Goal: Task Accomplishment & Management: Use online tool/utility

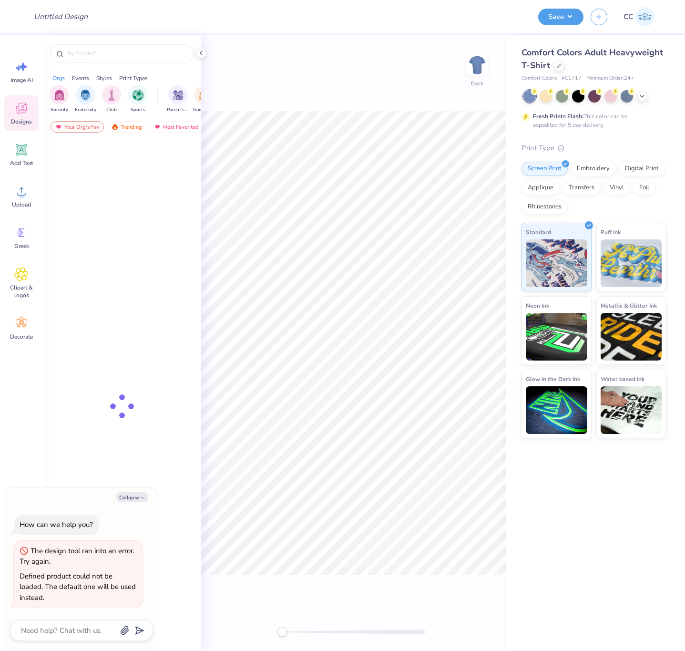
type textarea "x"
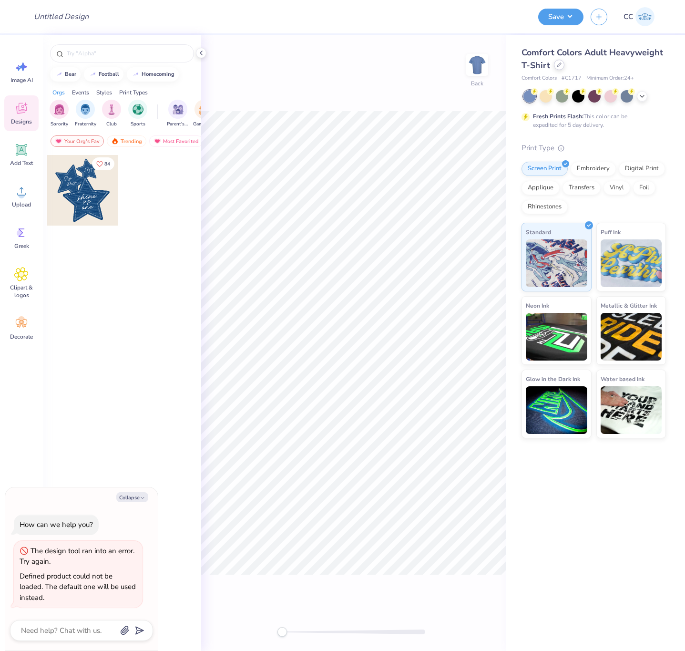
click at [561, 64] on div at bounding box center [559, 65] width 10 height 10
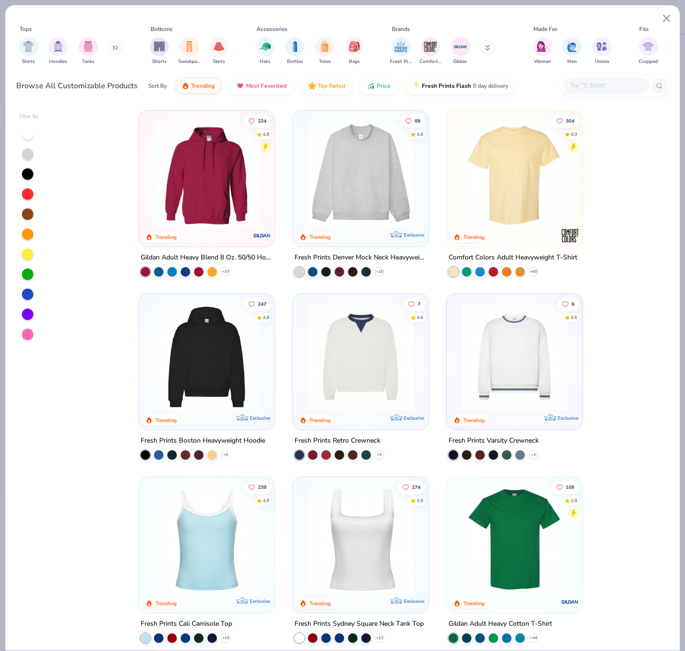
type textarea "x"
click at [580, 86] on input "text" at bounding box center [605, 85] width 73 height 11
paste input "1047"
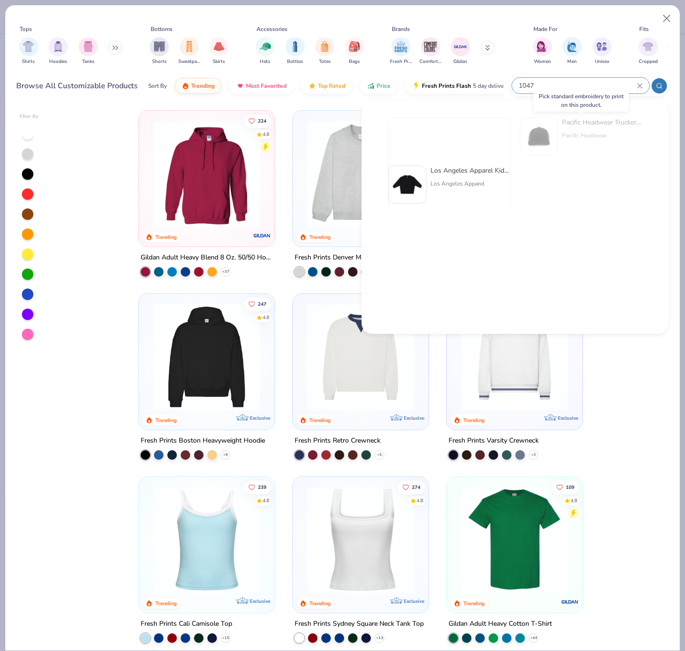
type input "1047"
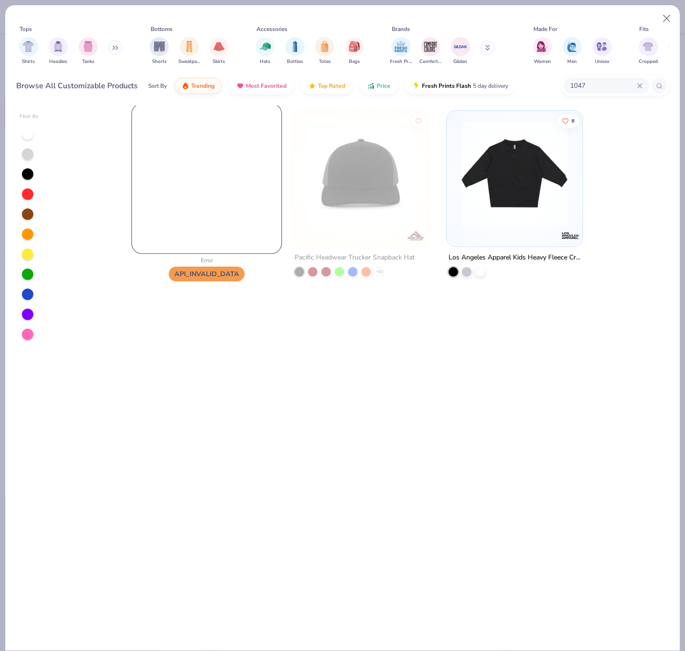
click at [213, 186] on img at bounding box center [207, 179] width 150 height 150
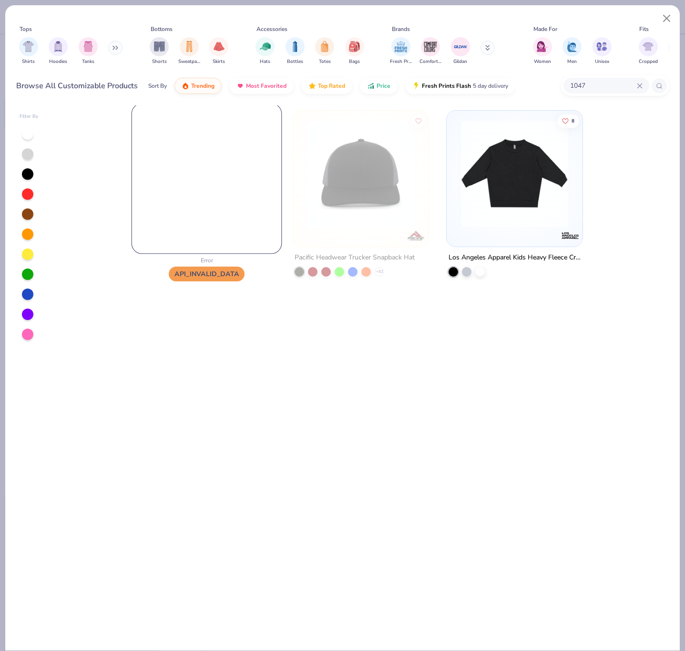
drag, startPoint x: 213, startPoint y: 186, endPoint x: 217, endPoint y: 182, distance: 5.7
click at [214, 185] on img at bounding box center [207, 179] width 150 height 150
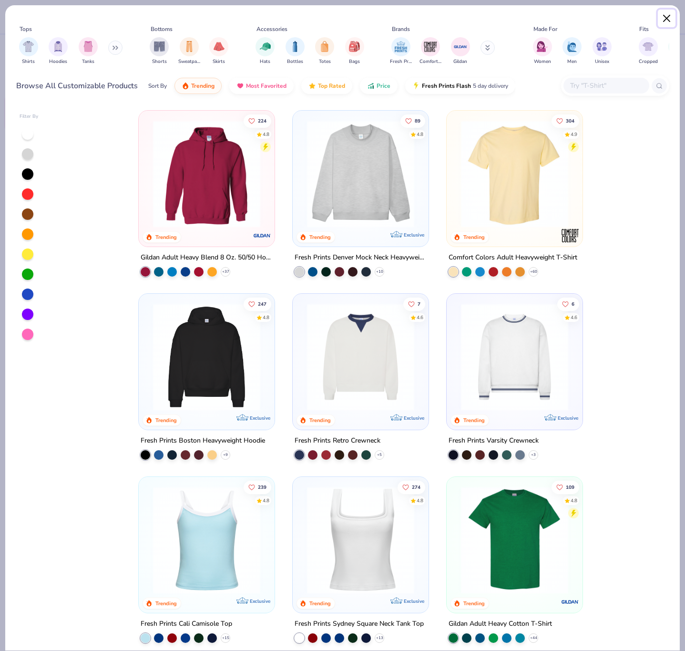
click at [664, 13] on button "Close" at bounding box center [667, 19] width 18 height 18
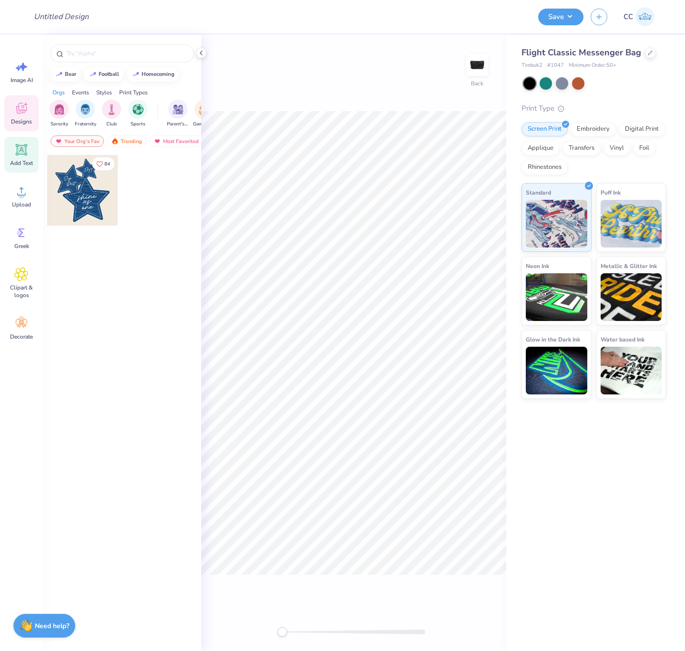
click at [21, 152] on icon at bounding box center [21, 149] width 9 height 9
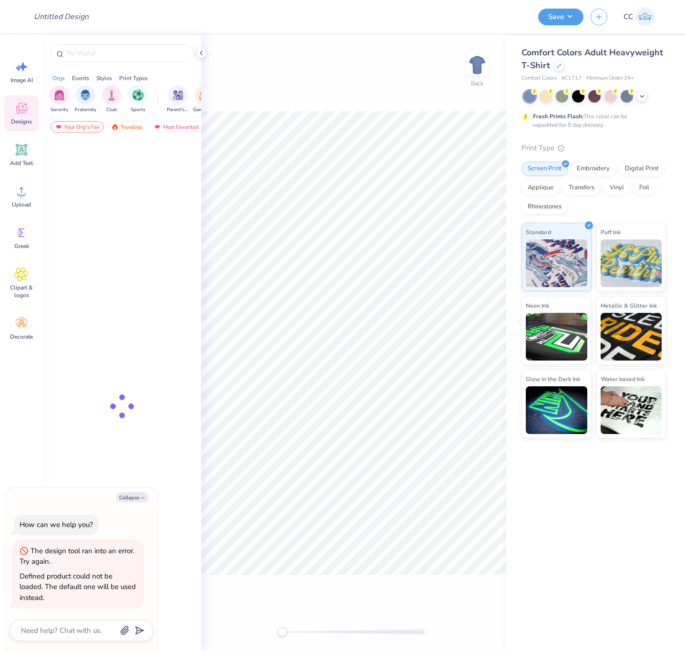
type textarea "x"
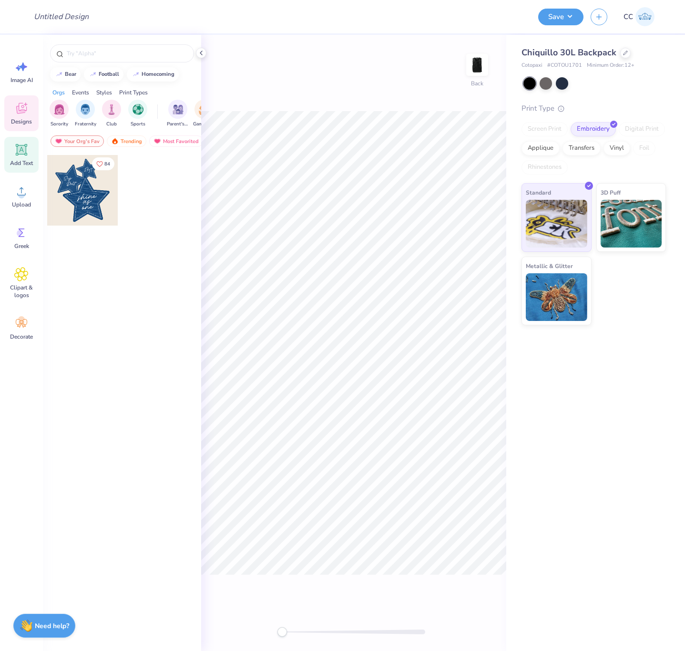
click at [20, 149] on icon at bounding box center [21, 149] width 9 height 9
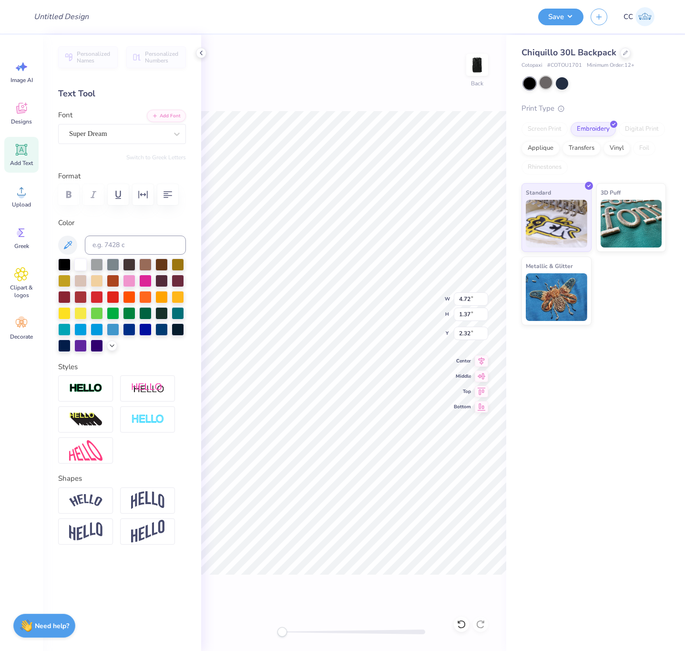
click at [545, 79] on div at bounding box center [545, 82] width 12 height 12
type input "0.93"
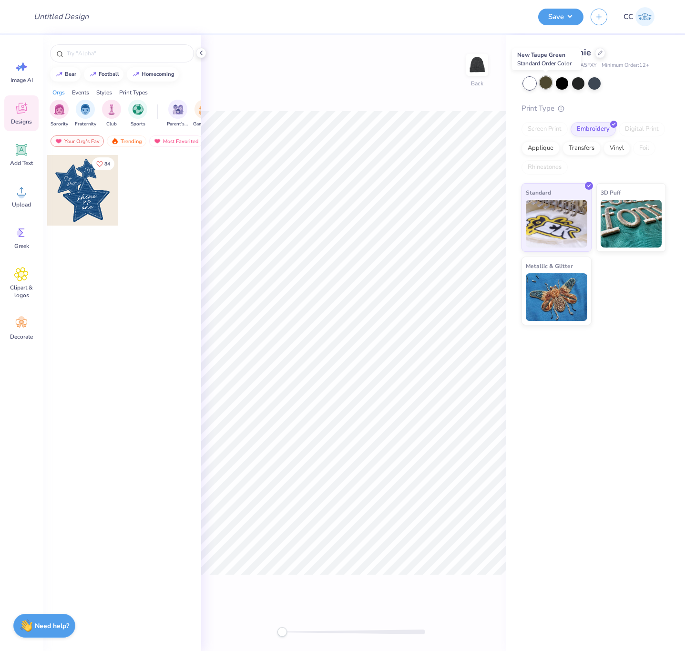
click at [543, 83] on div at bounding box center [545, 82] width 12 height 12
click at [25, 113] on icon at bounding box center [21, 108] width 14 height 14
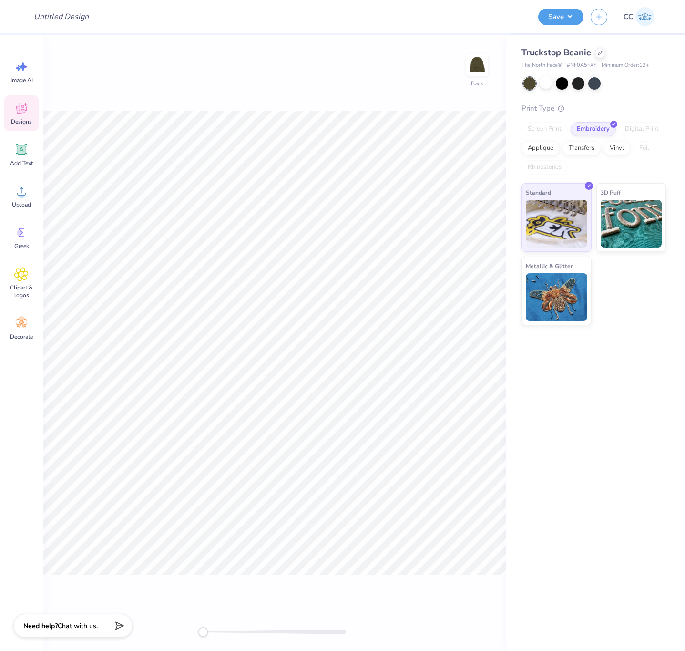
click at [16, 103] on icon at bounding box center [21, 108] width 14 height 14
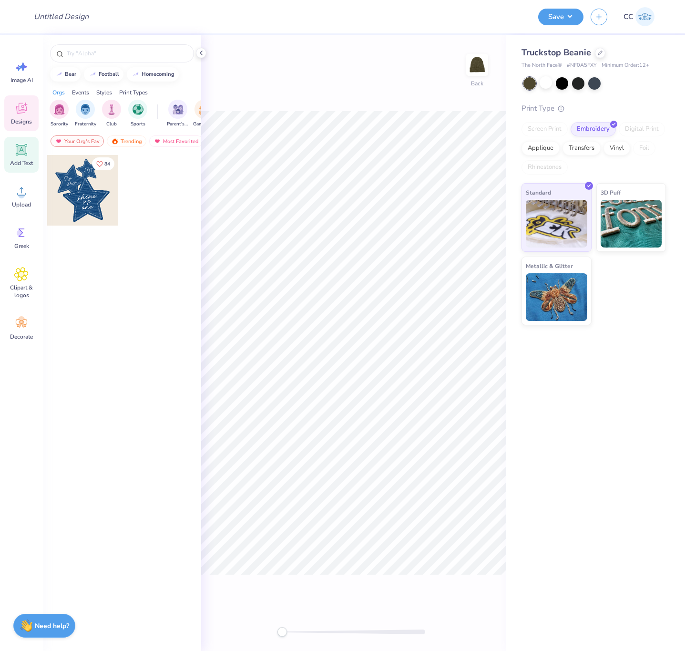
click at [23, 149] on icon at bounding box center [21, 149] width 9 height 9
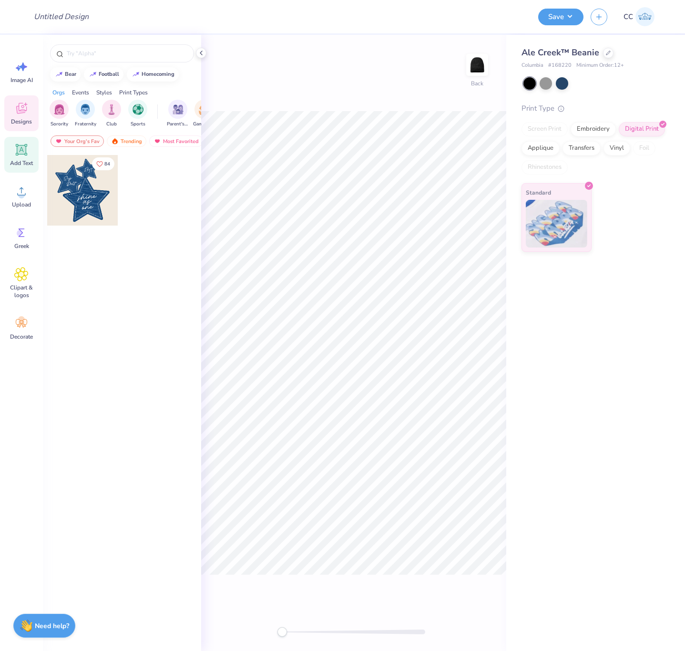
click at [19, 149] on icon at bounding box center [21, 149] width 9 height 9
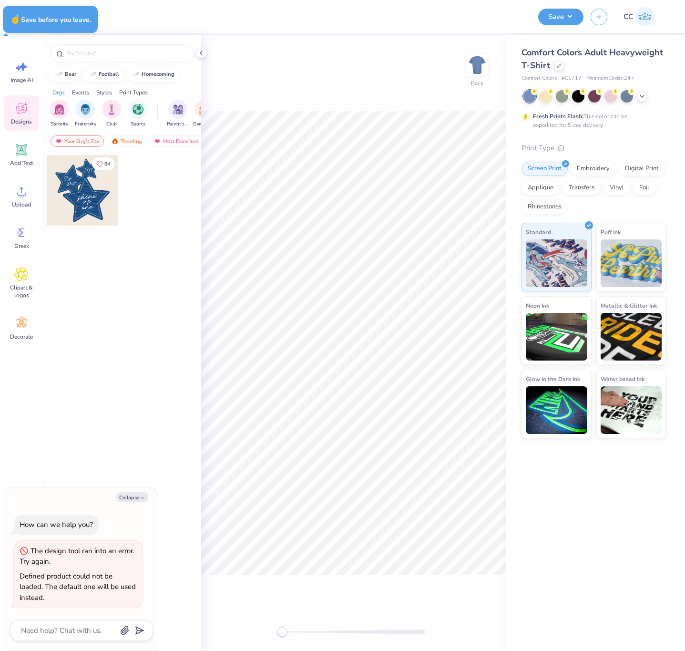
type textarea "x"
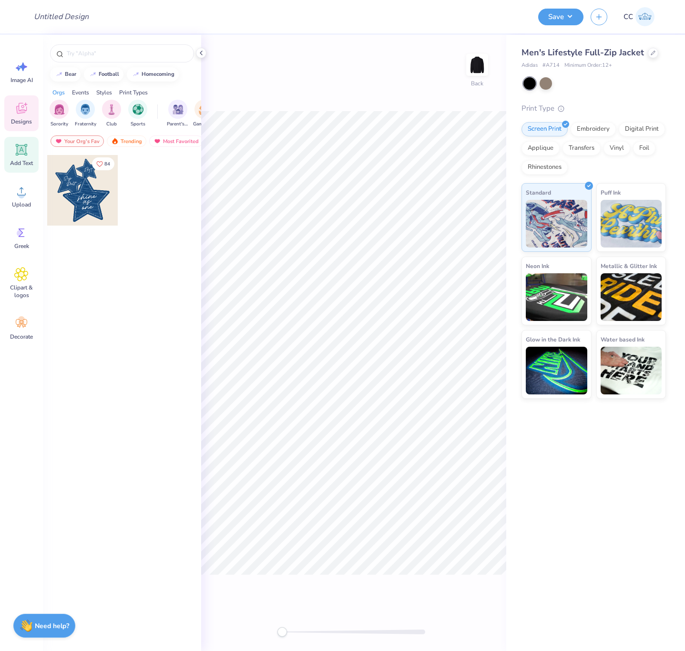
click at [20, 153] on icon at bounding box center [21, 149] width 9 height 9
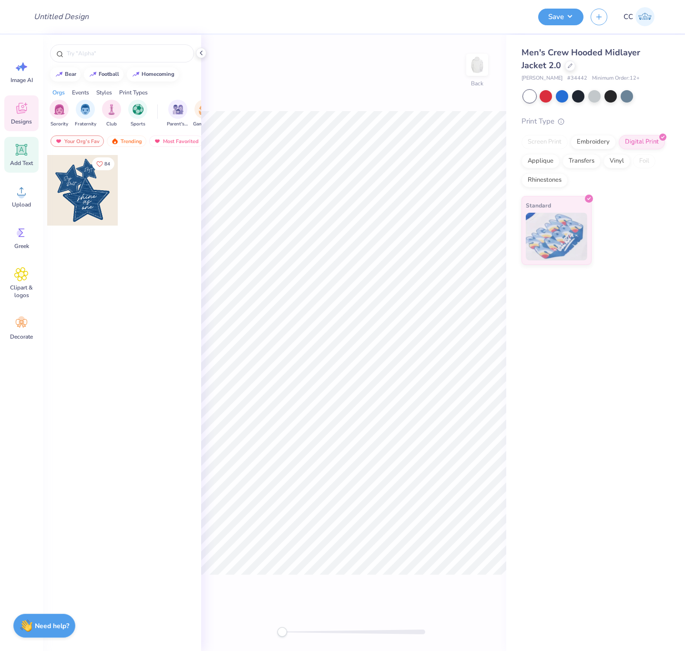
click at [26, 158] on div "Add Text" at bounding box center [21, 155] width 34 height 36
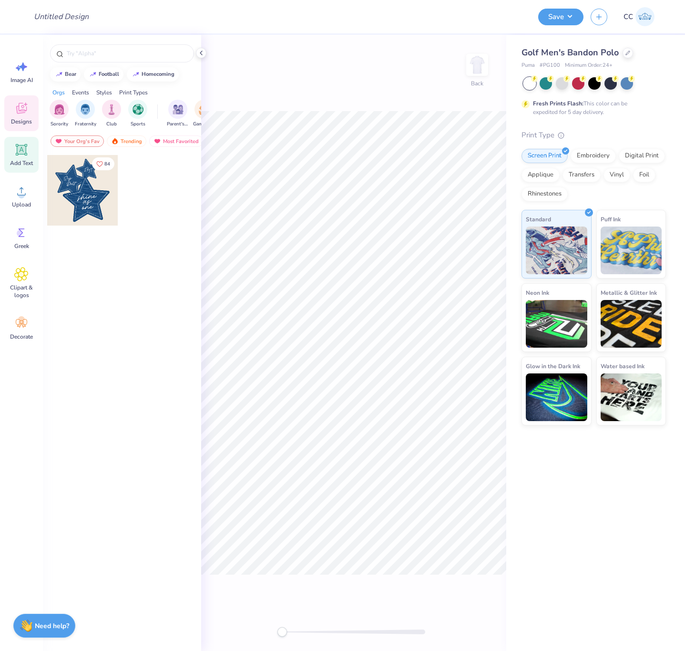
click at [16, 152] on icon at bounding box center [21, 149] width 14 height 14
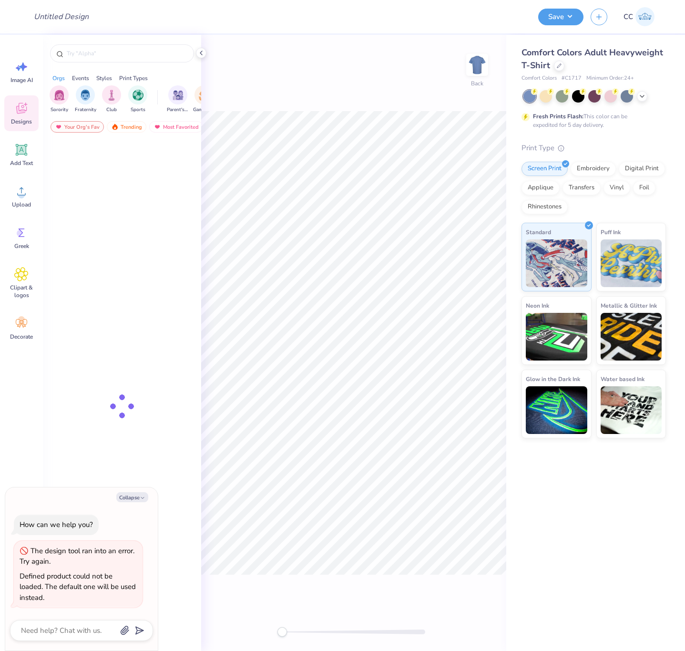
type textarea "x"
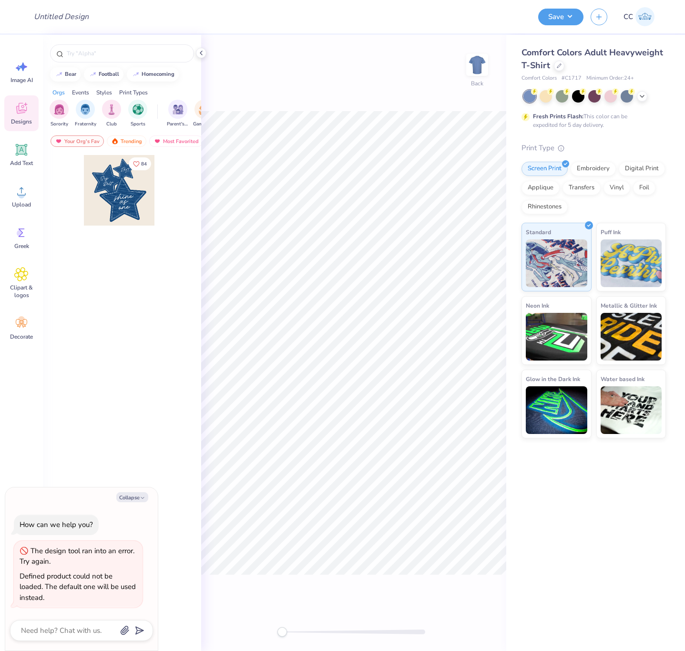
type textarea "x"
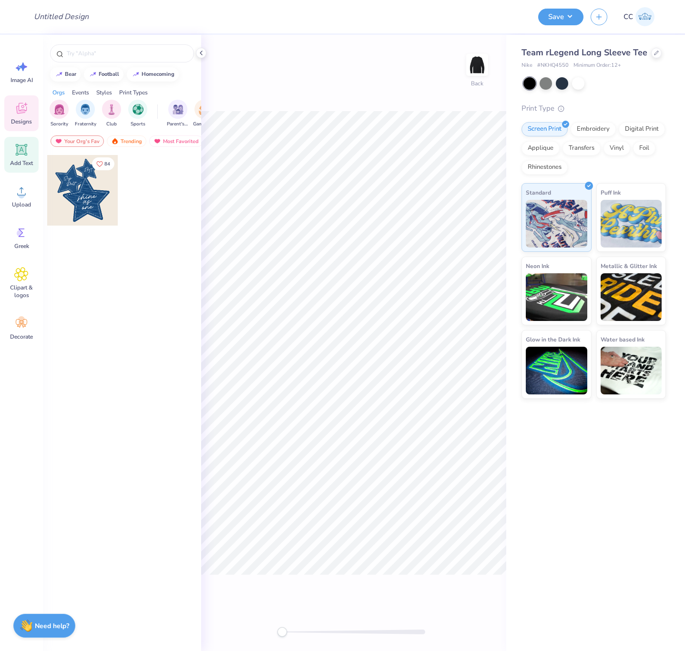
click at [18, 153] on icon at bounding box center [21, 149] width 11 height 11
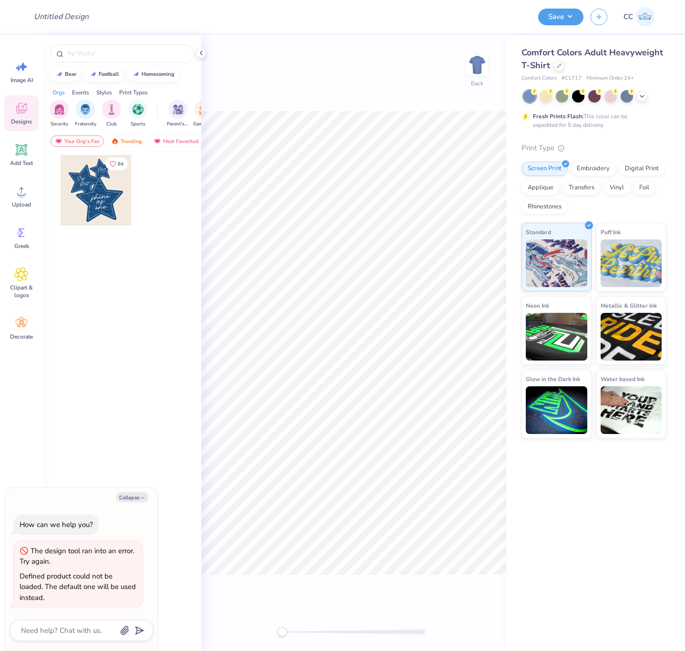
type textarea "x"
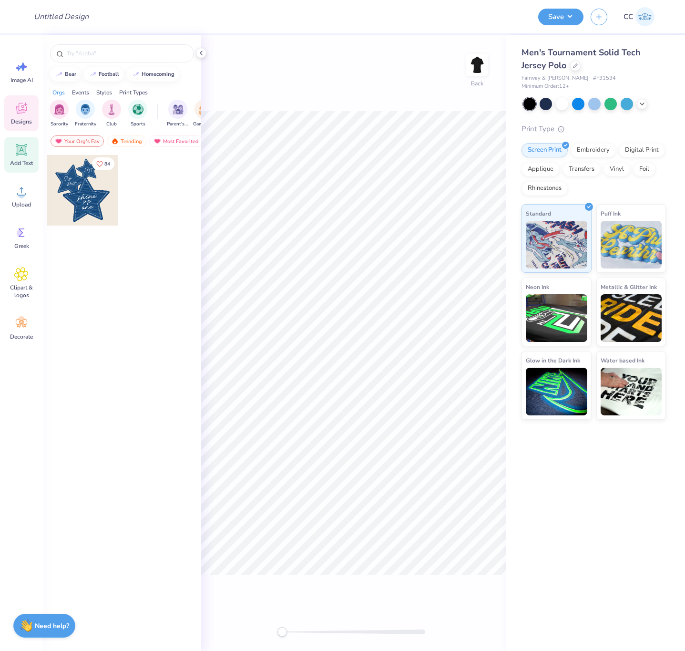
click at [19, 153] on icon at bounding box center [21, 149] width 9 height 9
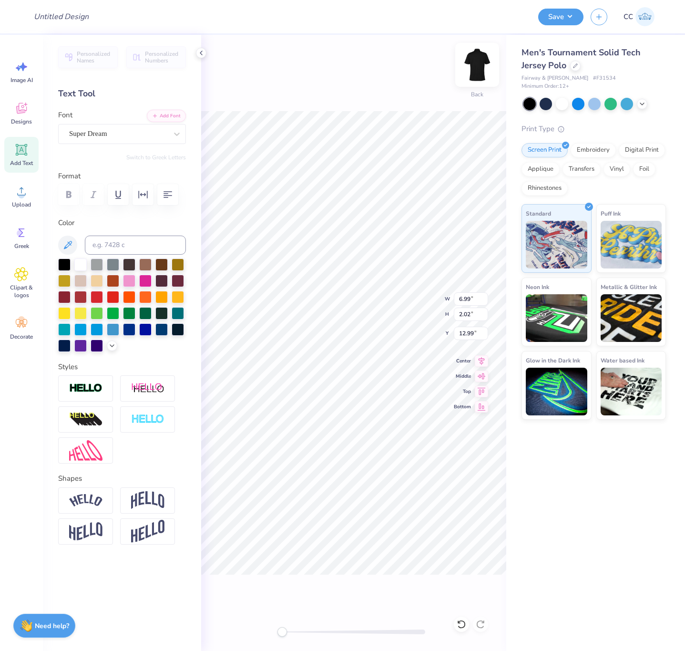
click at [475, 68] on img at bounding box center [477, 65] width 38 height 38
click at [25, 152] on icon at bounding box center [21, 149] width 9 height 9
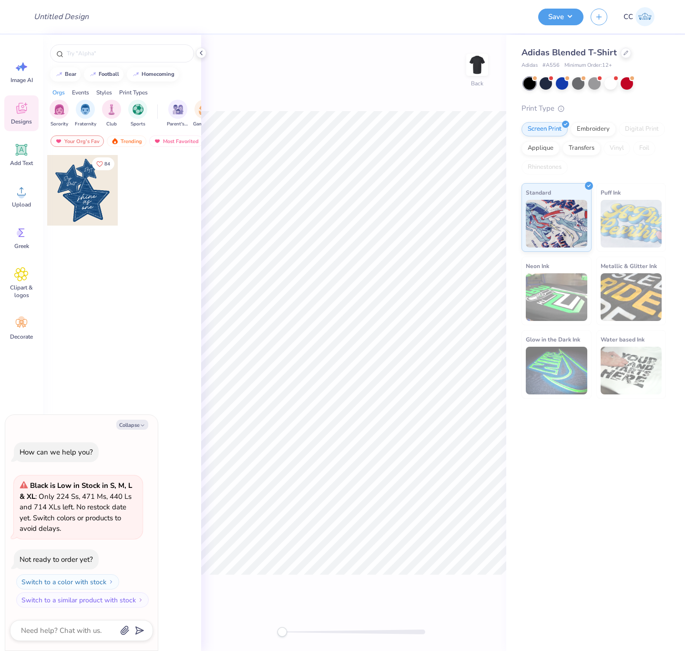
type textarea "x"
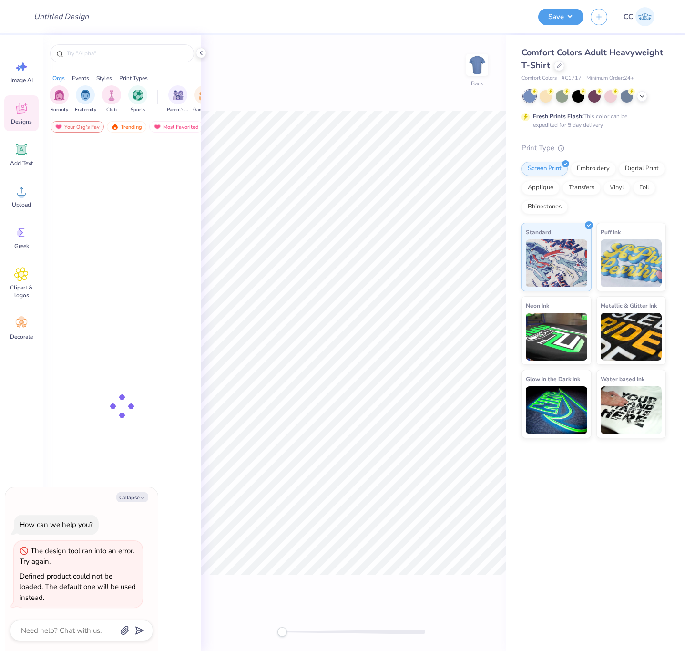
type textarea "x"
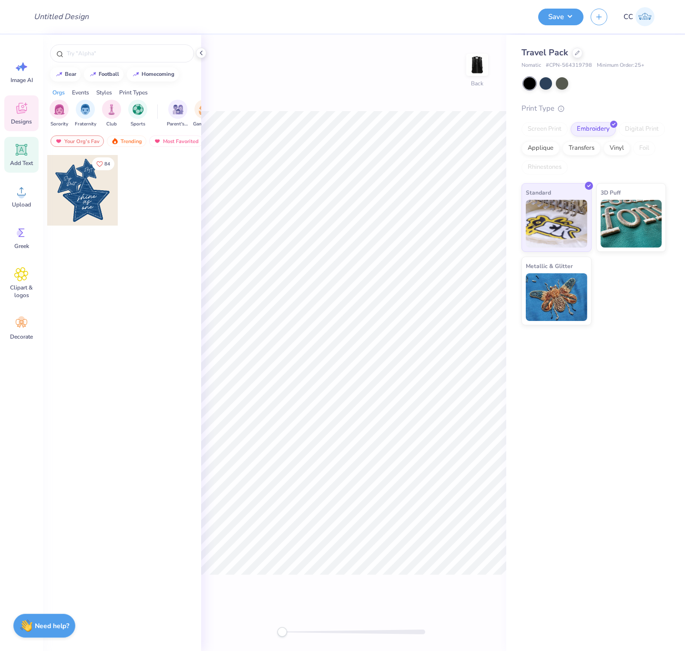
click at [20, 153] on icon at bounding box center [21, 149] width 9 height 9
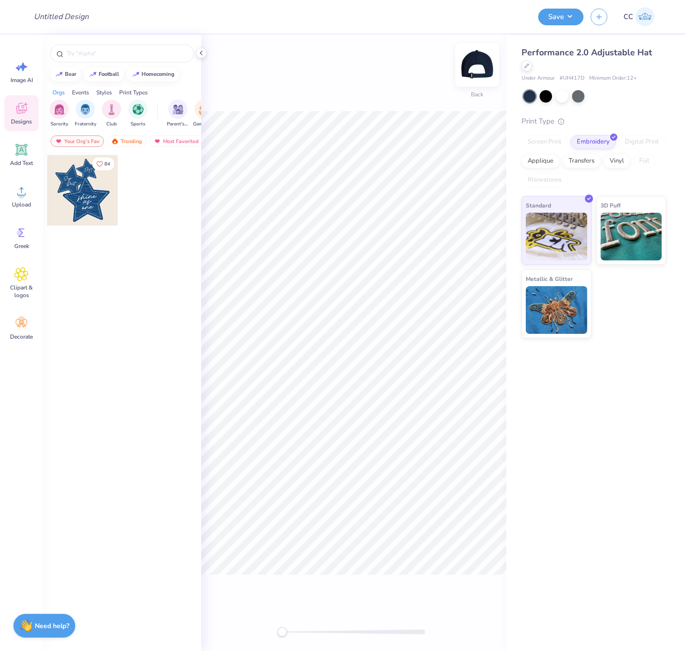
click at [476, 62] on img at bounding box center [477, 65] width 38 height 38
click at [26, 152] on icon at bounding box center [21, 149] width 14 height 14
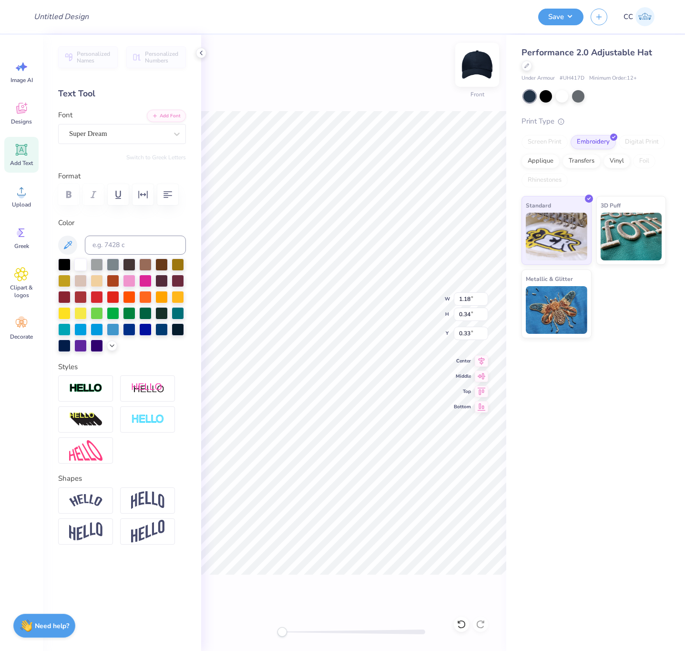
click at [476, 63] on img at bounding box center [477, 65] width 38 height 38
click at [13, 150] on div "Add Text" at bounding box center [21, 155] width 34 height 36
click at [457, 301] on input "1.94" at bounding box center [471, 298] width 34 height 13
click at [458, 300] on input "1.94" at bounding box center [471, 298] width 34 height 13
type input "5.00"
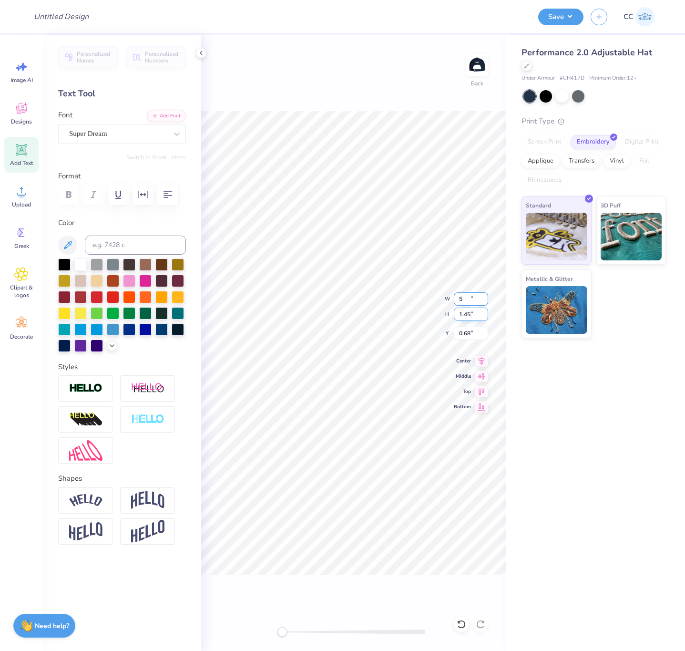
type input "1.45"
type input "0.68"
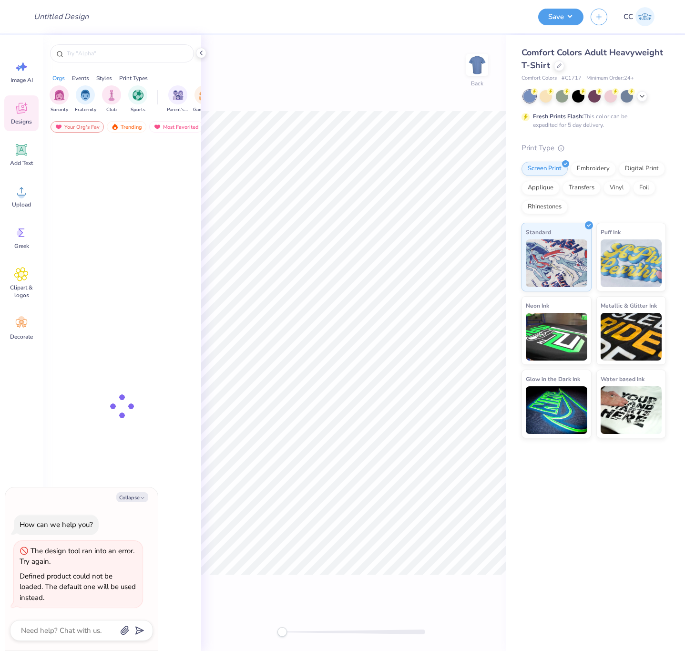
type textarea "x"
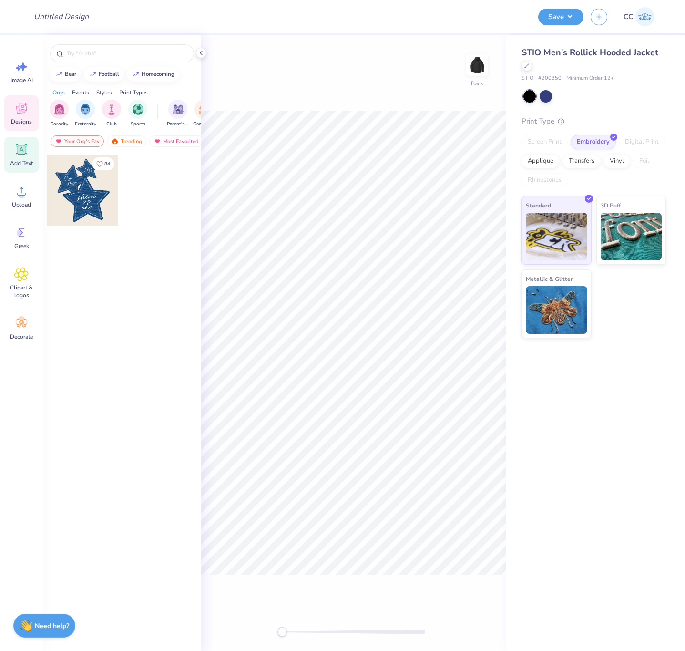
click at [20, 146] on icon at bounding box center [21, 149] width 9 height 9
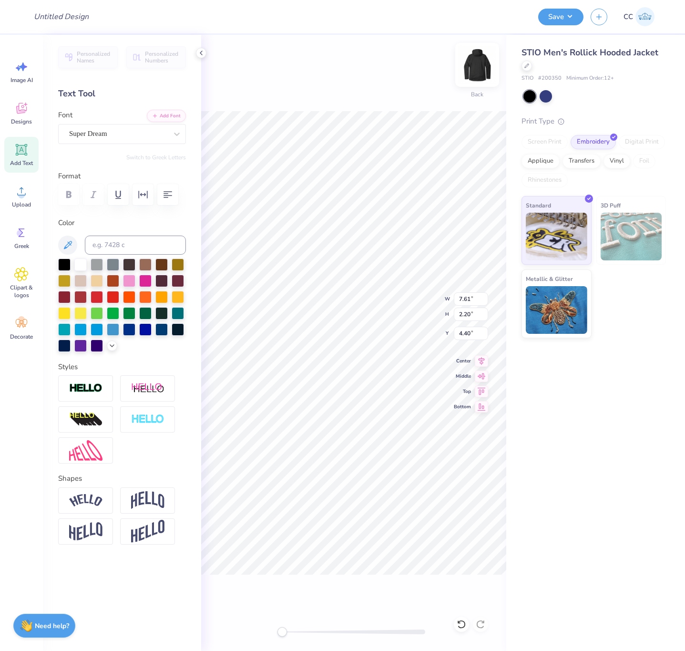
click at [483, 64] on img at bounding box center [477, 65] width 38 height 38
click at [25, 156] on icon at bounding box center [21, 149] width 14 height 14
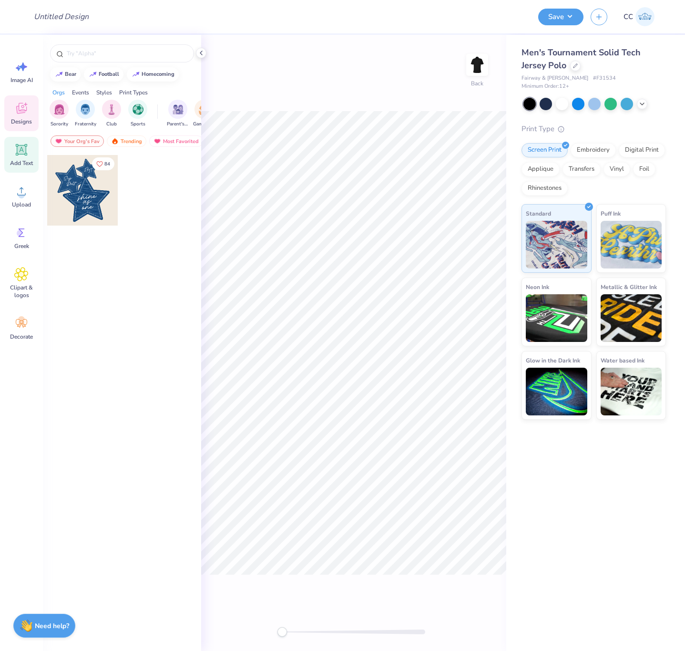
click at [21, 147] on icon at bounding box center [21, 149] width 11 height 11
click at [17, 148] on icon at bounding box center [21, 149] width 11 height 11
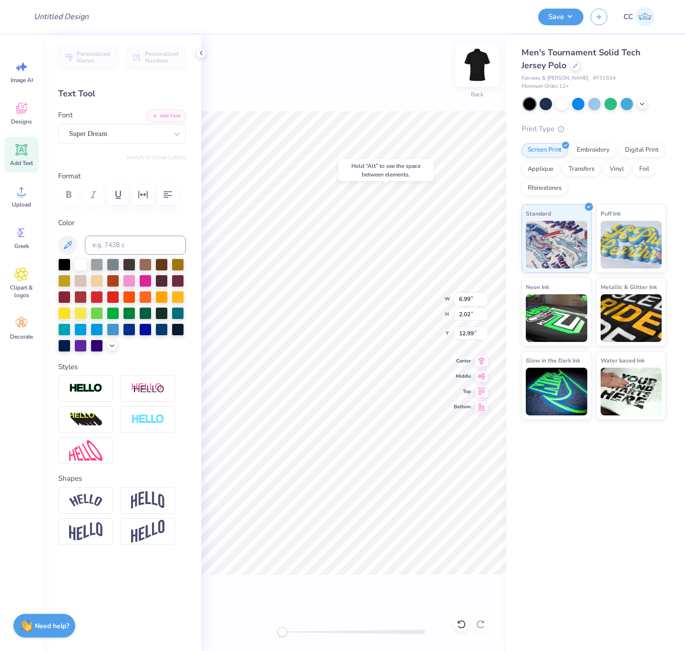
click at [477, 66] on img at bounding box center [477, 65] width 38 height 38
click at [26, 154] on icon at bounding box center [21, 149] width 14 height 14
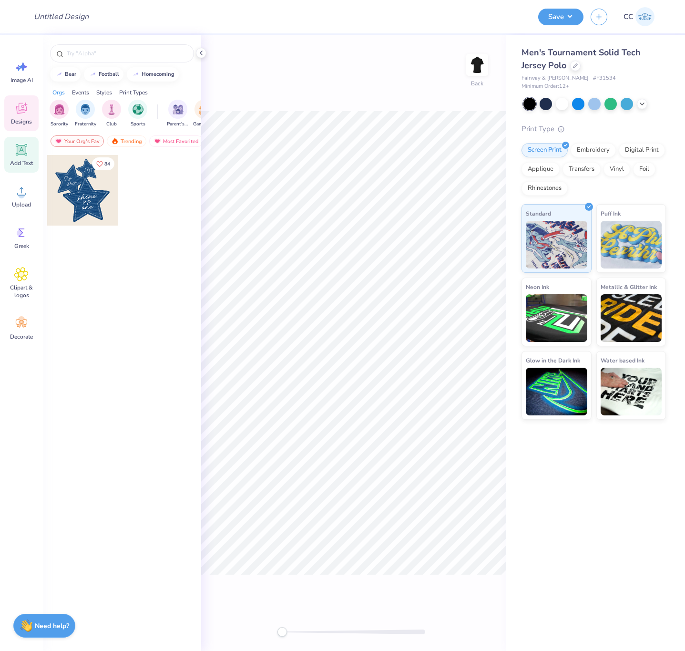
click at [14, 149] on icon at bounding box center [21, 149] width 14 height 14
